Goal: Use online tool/utility: Utilize a website feature to perform a specific function

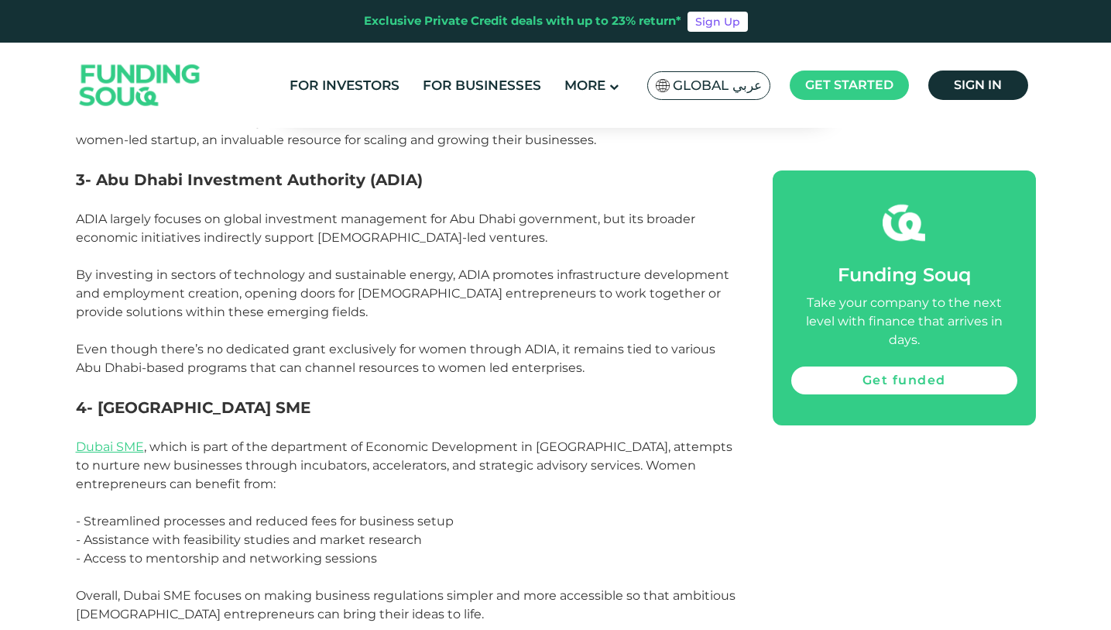
scroll to position [1361, 0]
click at [134, 438] on link "Dubai SME" at bounding box center [110, 445] width 68 height 15
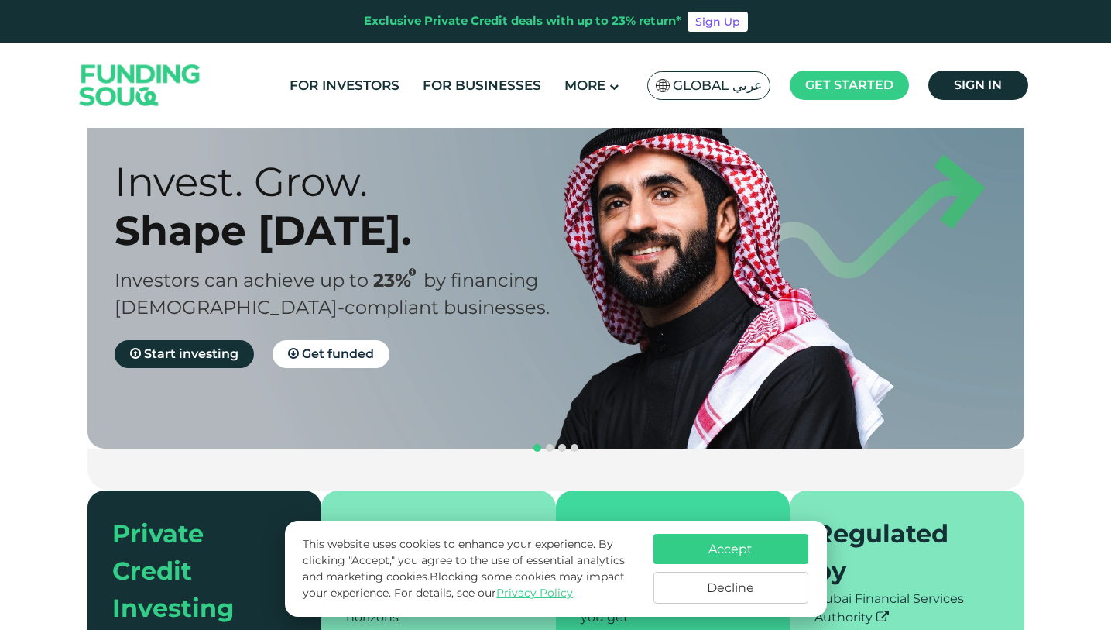
scroll to position [216, 0]
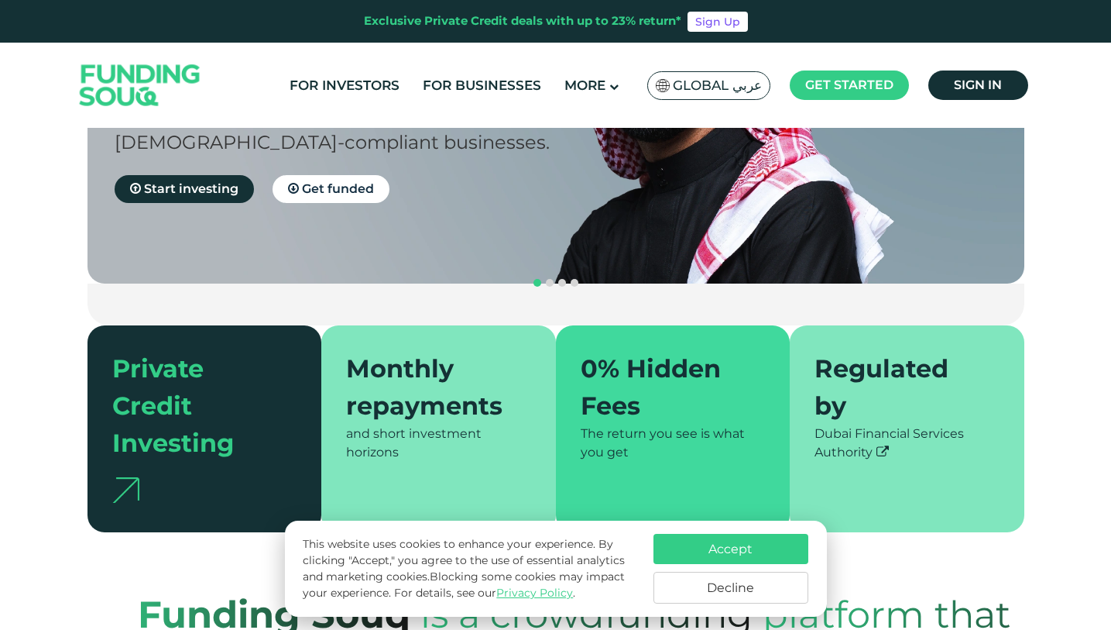
click at [704, 554] on button "Accept" at bounding box center [731, 549] width 155 height 30
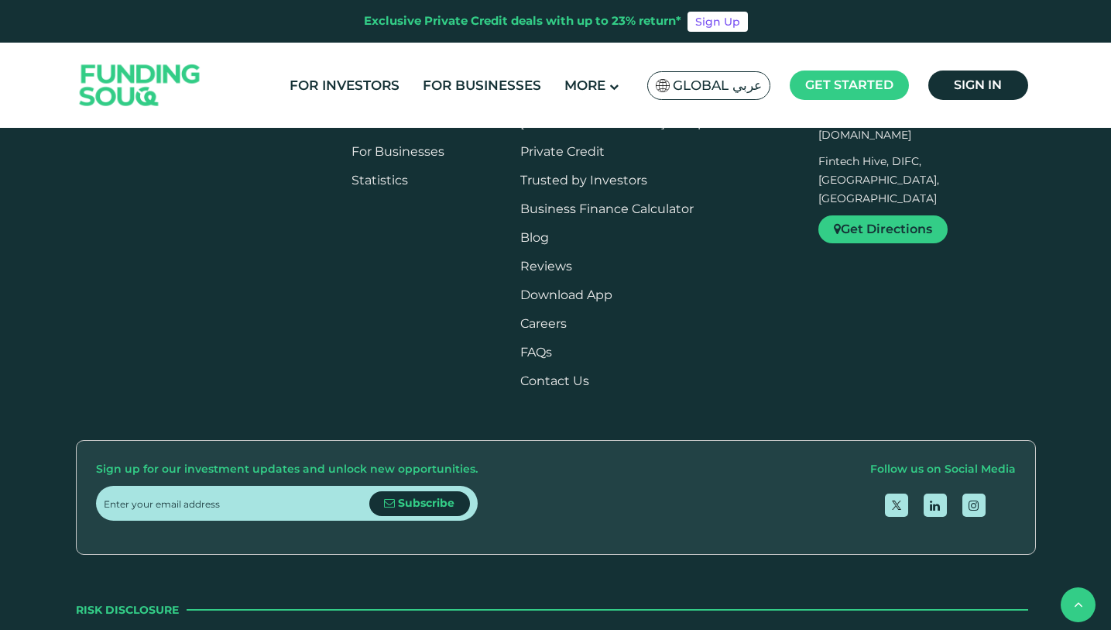
scroll to position [1924, 0]
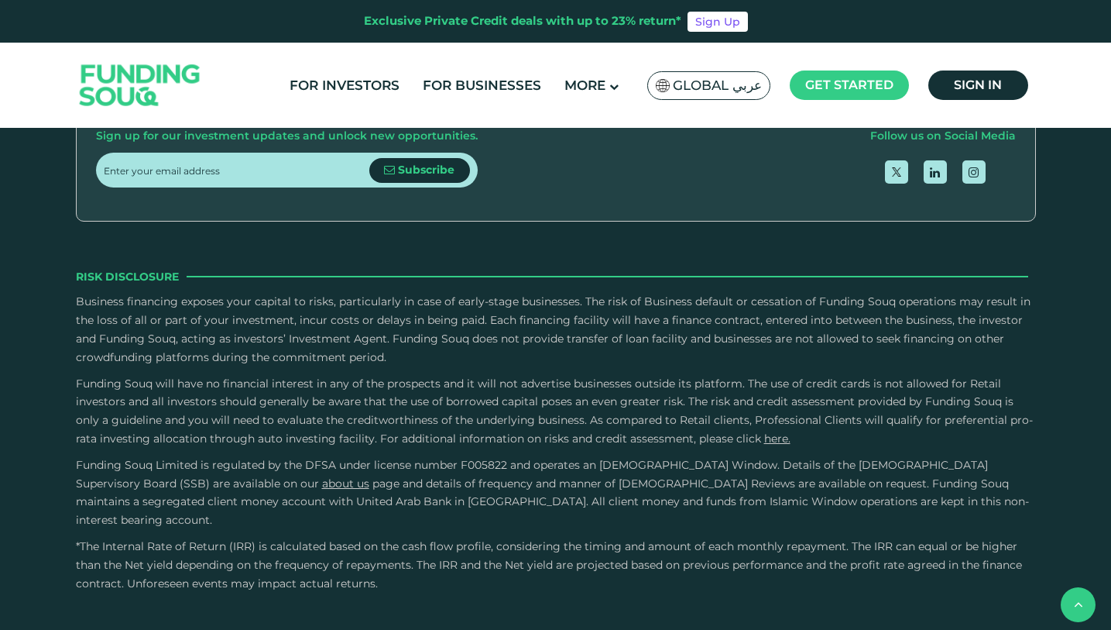
type tc-range-slider "4"
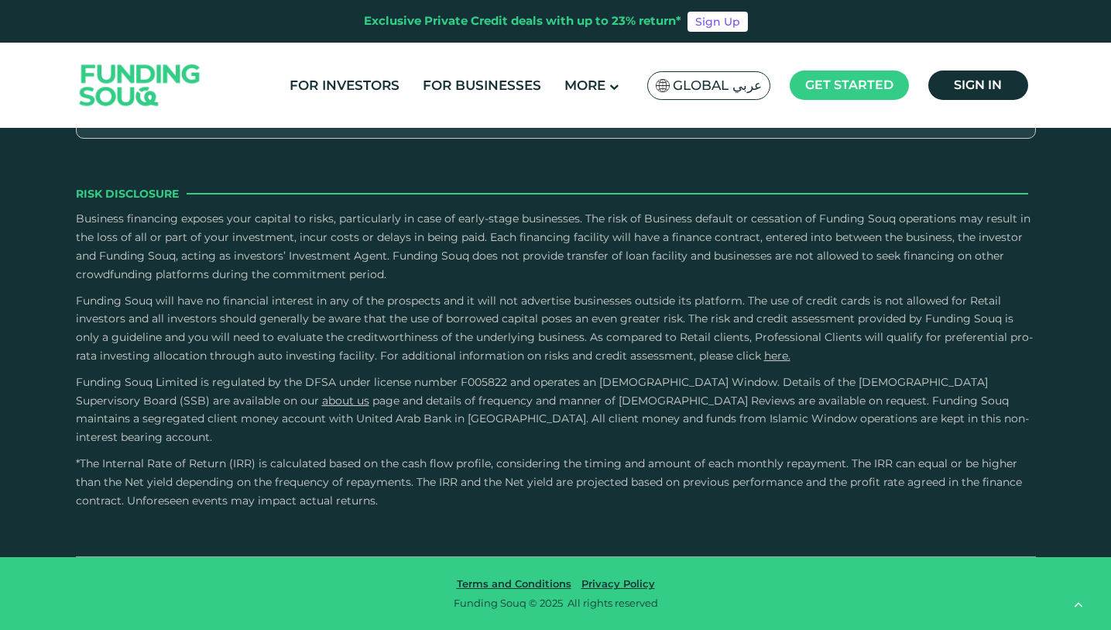
scroll to position [2665, 0]
type tc-range-slider "250000"
drag, startPoint x: 152, startPoint y: 342, endPoint x: 184, endPoint y: 343, distance: 31.8
drag, startPoint x: 593, startPoint y: 333, endPoint x: 486, endPoint y: 334, distance: 107.6
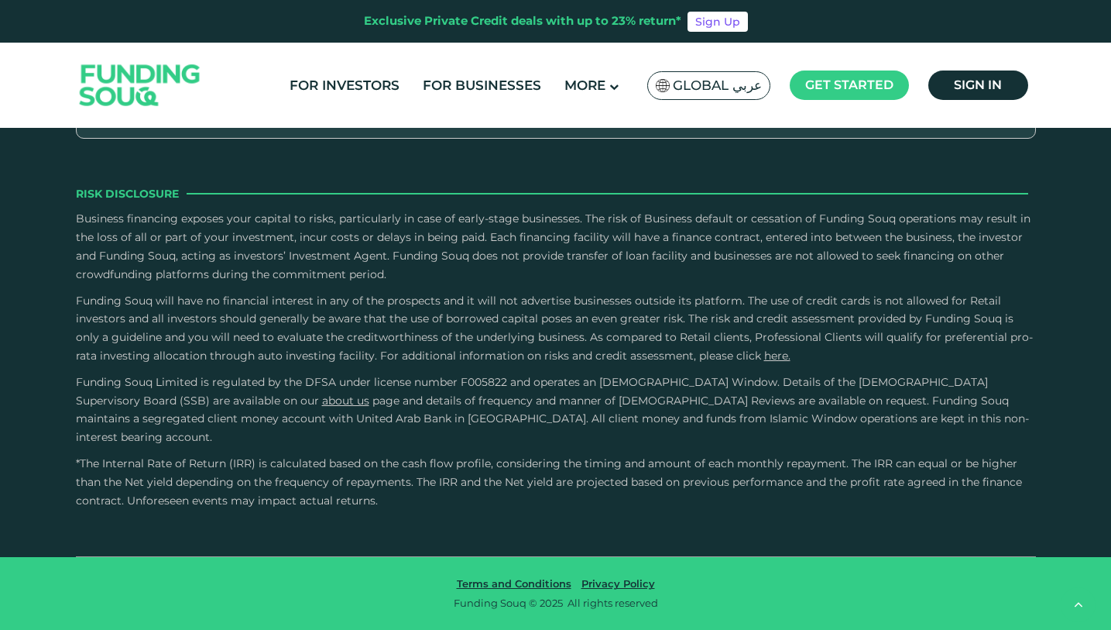
drag, startPoint x: 474, startPoint y: 345, endPoint x: 427, endPoint y: 348, distance: 46.6
type tc-range-slider "1"
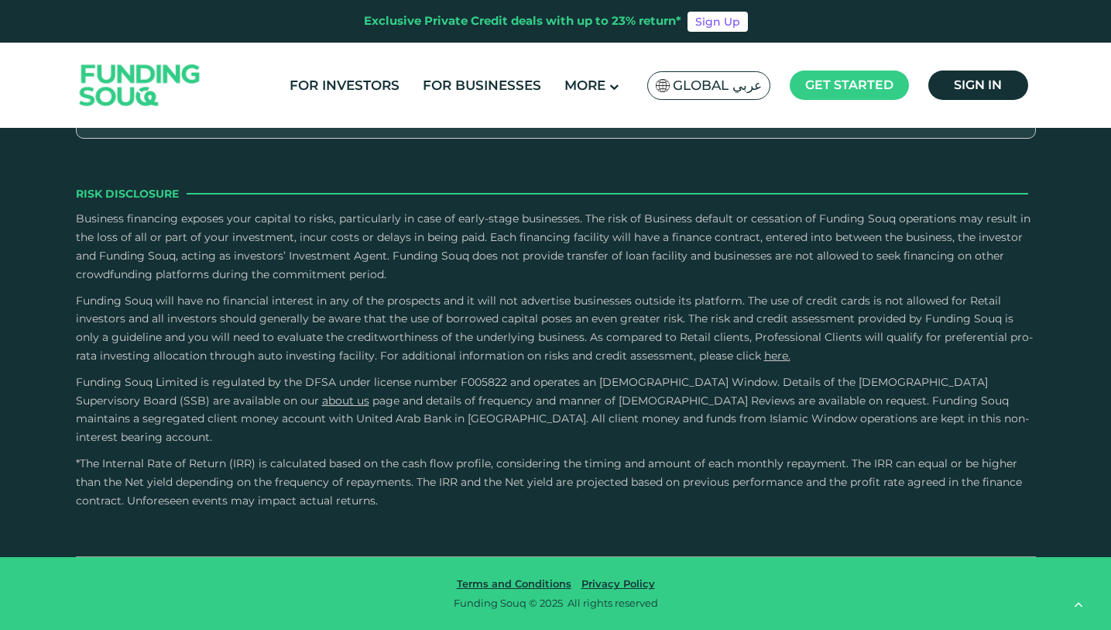
radio input "true"
